Goal: Information Seeking & Learning: Learn about a topic

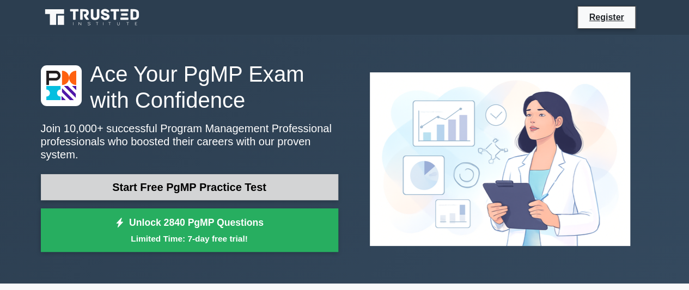
click at [250, 187] on link "Start Free PgMP Practice Test" at bounding box center [190, 187] width 298 height 26
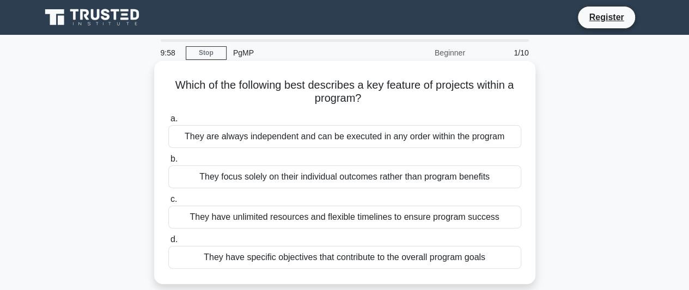
click at [315, 140] on div "They are always independent and can be executed in any order within the program" at bounding box center [344, 136] width 353 height 23
click at [168, 123] on input "a. They are always independent and can be executed in any order within the prog…" at bounding box center [168, 119] width 0 height 7
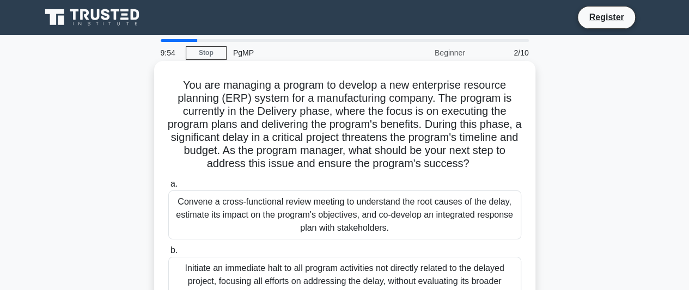
click at [190, 182] on label "a. Convene a cross-functional review meeting to understand the root causes of t…" at bounding box center [344, 209] width 353 height 62
click at [168, 182] on input "a. Convene a cross-functional review meeting to understand the root causes of t…" at bounding box center [168, 184] width 0 height 7
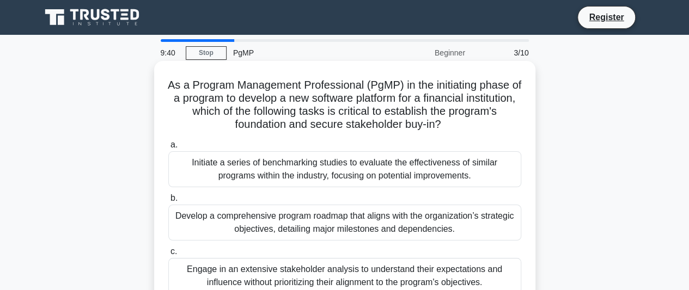
click at [171, 82] on h5 "As a Program Management Professional (PgMP) in the initiating phase of a progra…" at bounding box center [344, 104] width 355 height 53
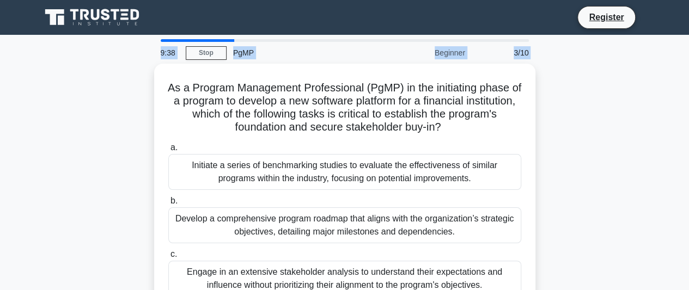
drag, startPoint x: 171, startPoint y: 83, endPoint x: 159, endPoint y: 38, distance: 47.2
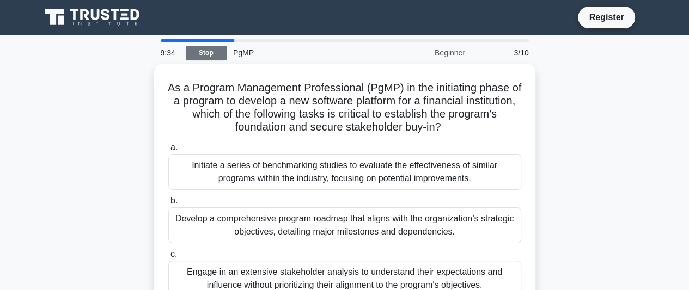
click at [197, 50] on link "Stop" at bounding box center [206, 53] width 41 height 14
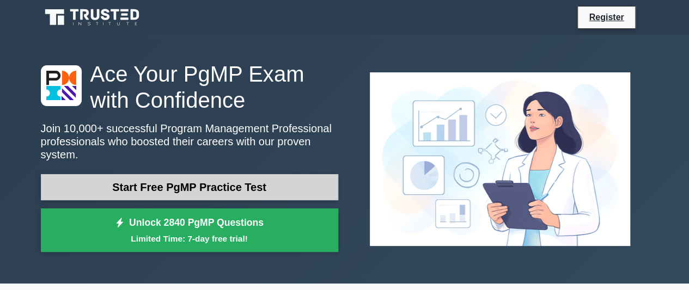
click at [268, 178] on link "Start Free PgMP Practice Test" at bounding box center [190, 187] width 298 height 26
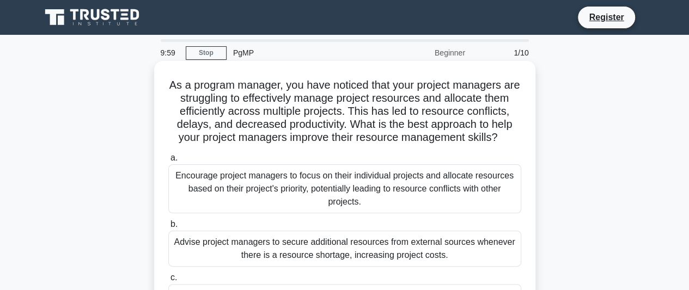
click at [175, 87] on h5 "As a program manager, you have noticed that your project managers are strugglin…" at bounding box center [344, 111] width 355 height 66
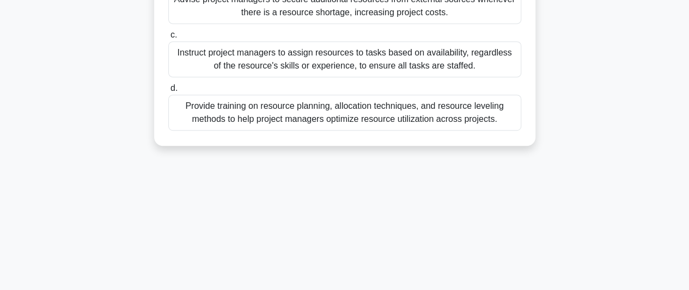
scroll to position [254, 0]
